Goal: Information Seeking & Learning: Learn about a topic

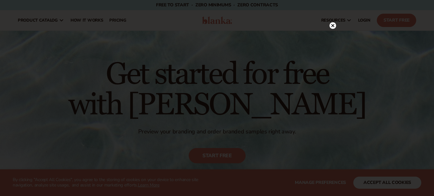
click at [335, 24] on circle at bounding box center [332, 25] width 7 height 7
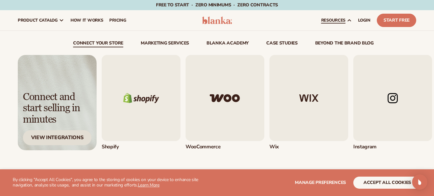
click at [77, 136] on div "View Integrations" at bounding box center [57, 137] width 69 height 15
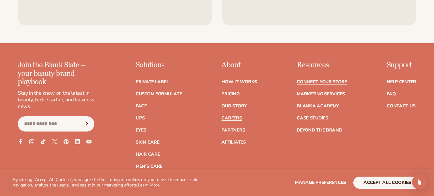
scroll to position [810, 0]
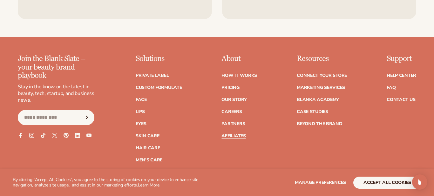
click at [240, 134] on link "Affiliates" at bounding box center [233, 136] width 24 height 4
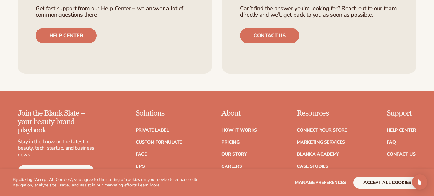
scroll to position [1560, 0]
click at [299, 152] on link "Blanka Academy" at bounding box center [318, 154] width 42 height 4
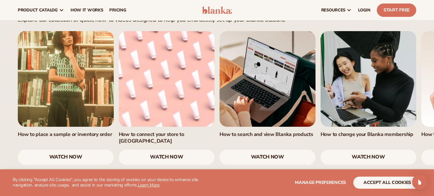
scroll to position [404, 0]
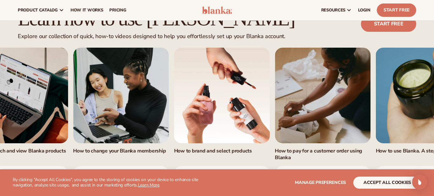
click at [123, 88] on link "4 / 7" at bounding box center [121, 96] width 96 height 96
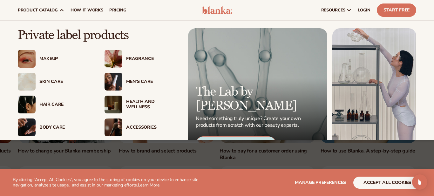
click at [129, 60] on div "Fragrance" at bounding box center [152, 58] width 52 height 5
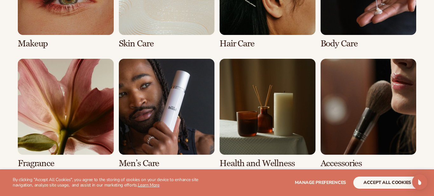
scroll to position [584, 0]
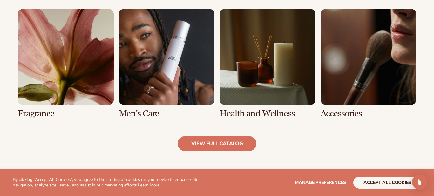
click at [53, 57] on link "5 / 8" at bounding box center [66, 63] width 96 height 109
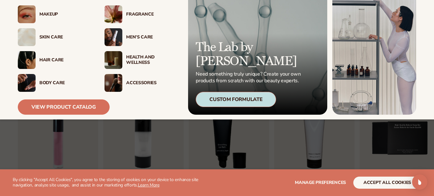
scroll to position [37, 0]
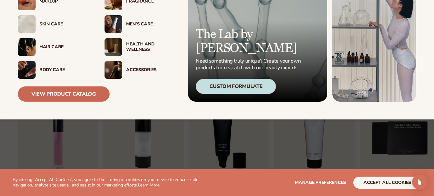
click at [44, 94] on link "View Product Catalog" at bounding box center [64, 93] width 92 height 15
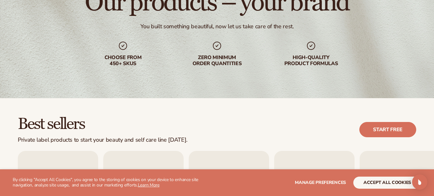
scroll to position [145, 0]
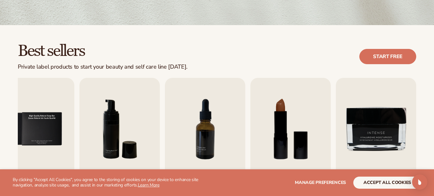
click at [248, 50] on div "Best sellers Private label products to start your beauty and self care line tod…" at bounding box center [217, 56] width 398 height 27
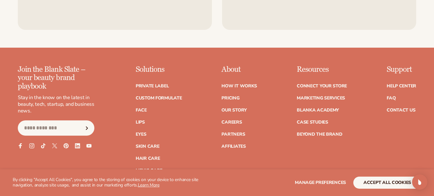
scroll to position [1082, 0]
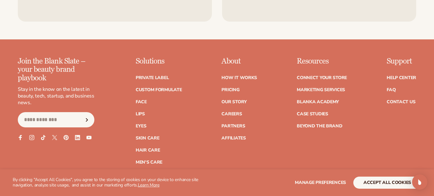
click at [241, 53] on footer "Join the Blank Slate – your beauty brand playbook Stay in the know on the lates…" at bounding box center [217, 157] width 434 height 237
click at [309, 103] on link "Blanka Academy" at bounding box center [318, 102] width 42 height 4
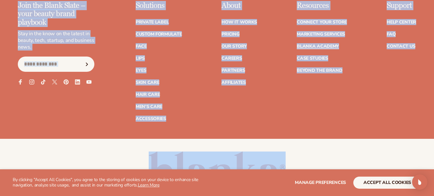
scroll to position [1321, 0]
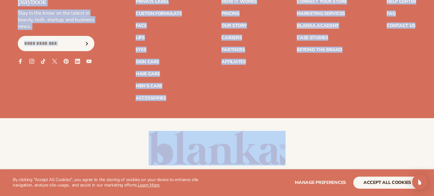
drag, startPoint x: 10, startPoint y: 8, endPoint x: 156, endPoint y: 191, distance: 234.5
